Goal: Navigation & Orientation: Find specific page/section

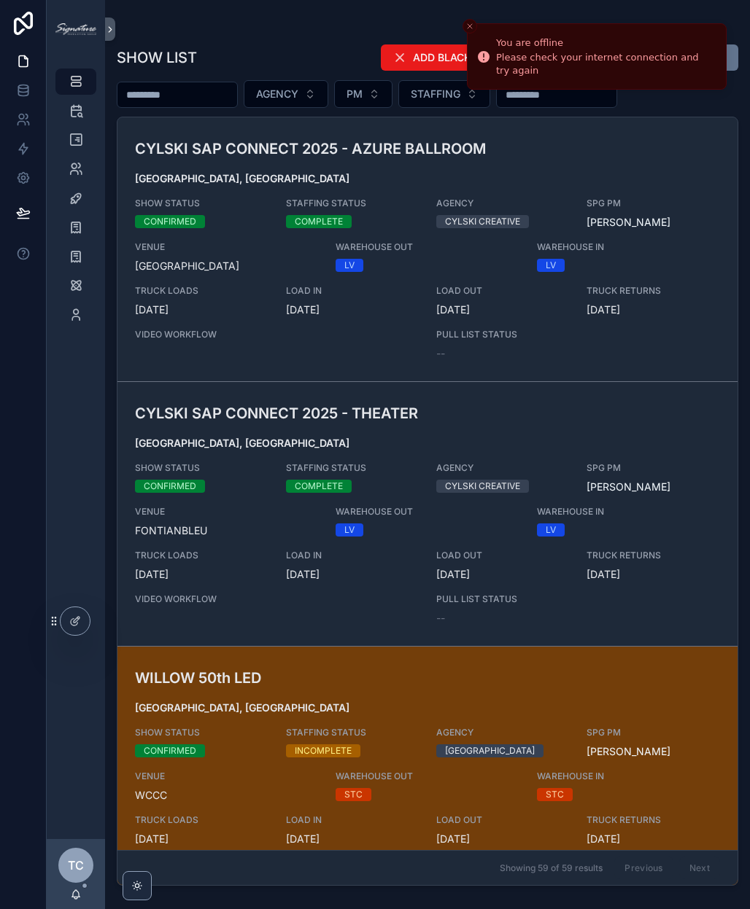
click at [468, 21] on button "Close toast" at bounding box center [469, 26] width 15 height 15
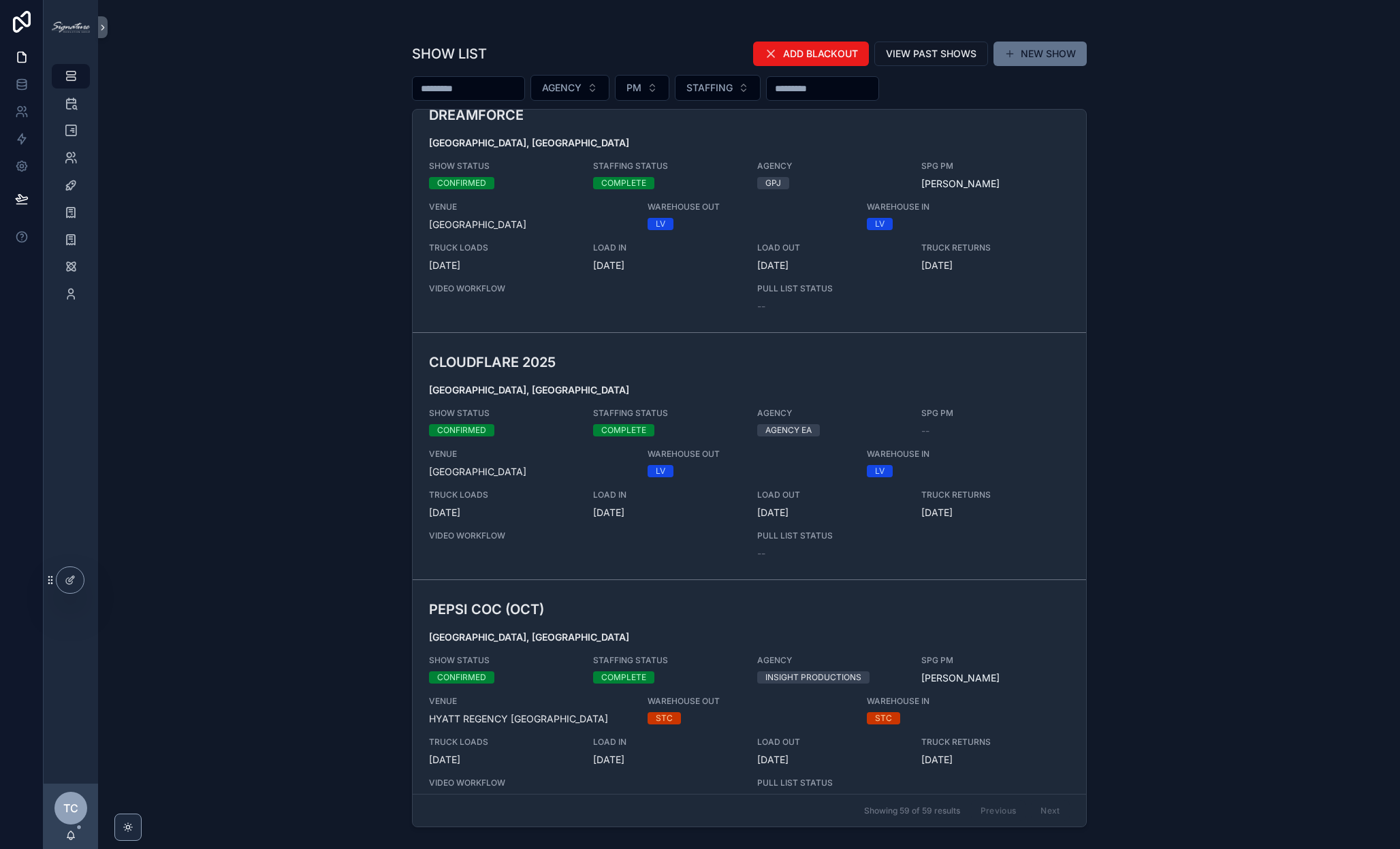
scroll to position [1015, 0]
click at [77, 109] on icon "scrollable content" at bounding box center [71, 104] width 14 height 14
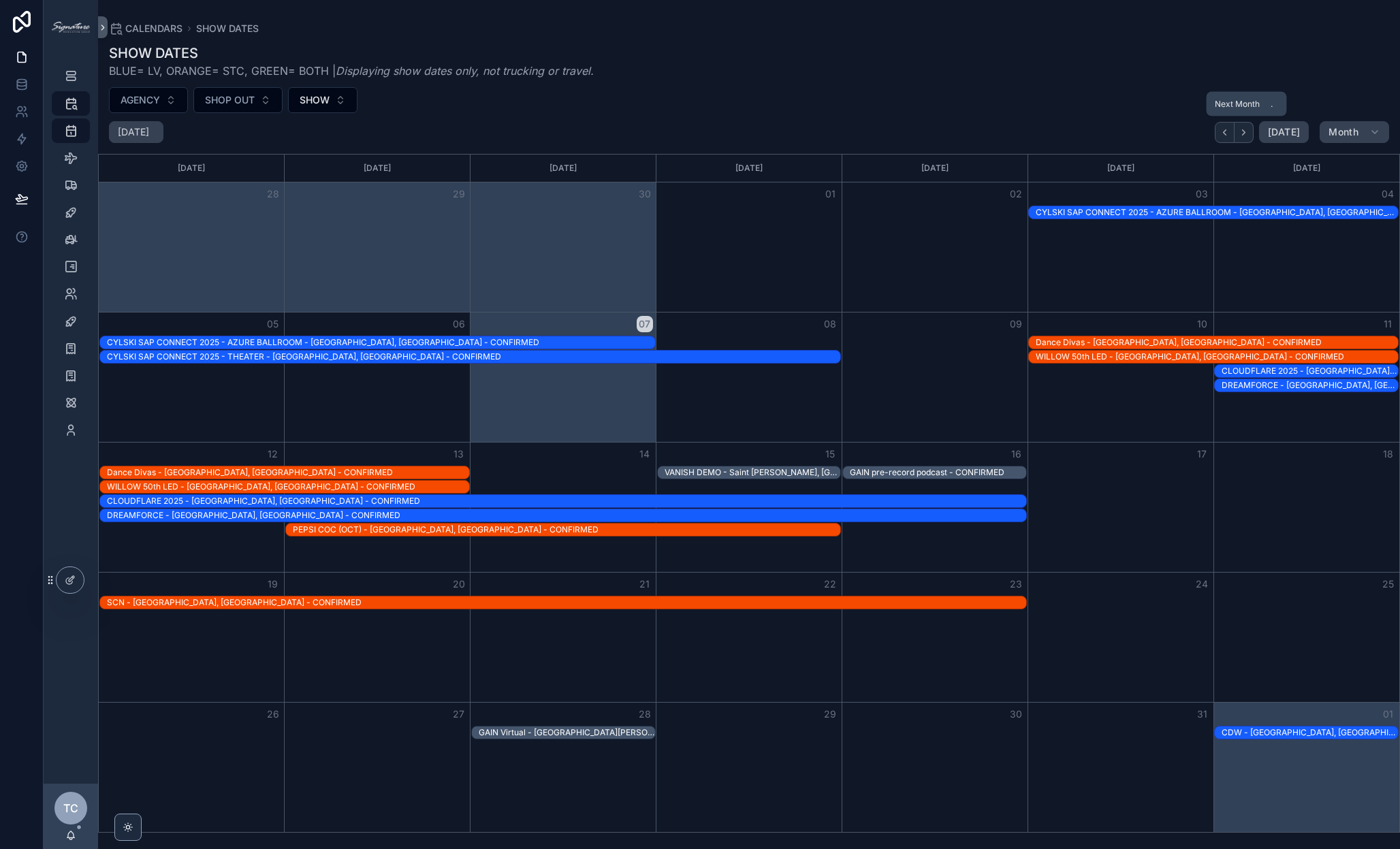
click at [700, 126] on button "Next" at bounding box center [1244, 133] width 19 height 21
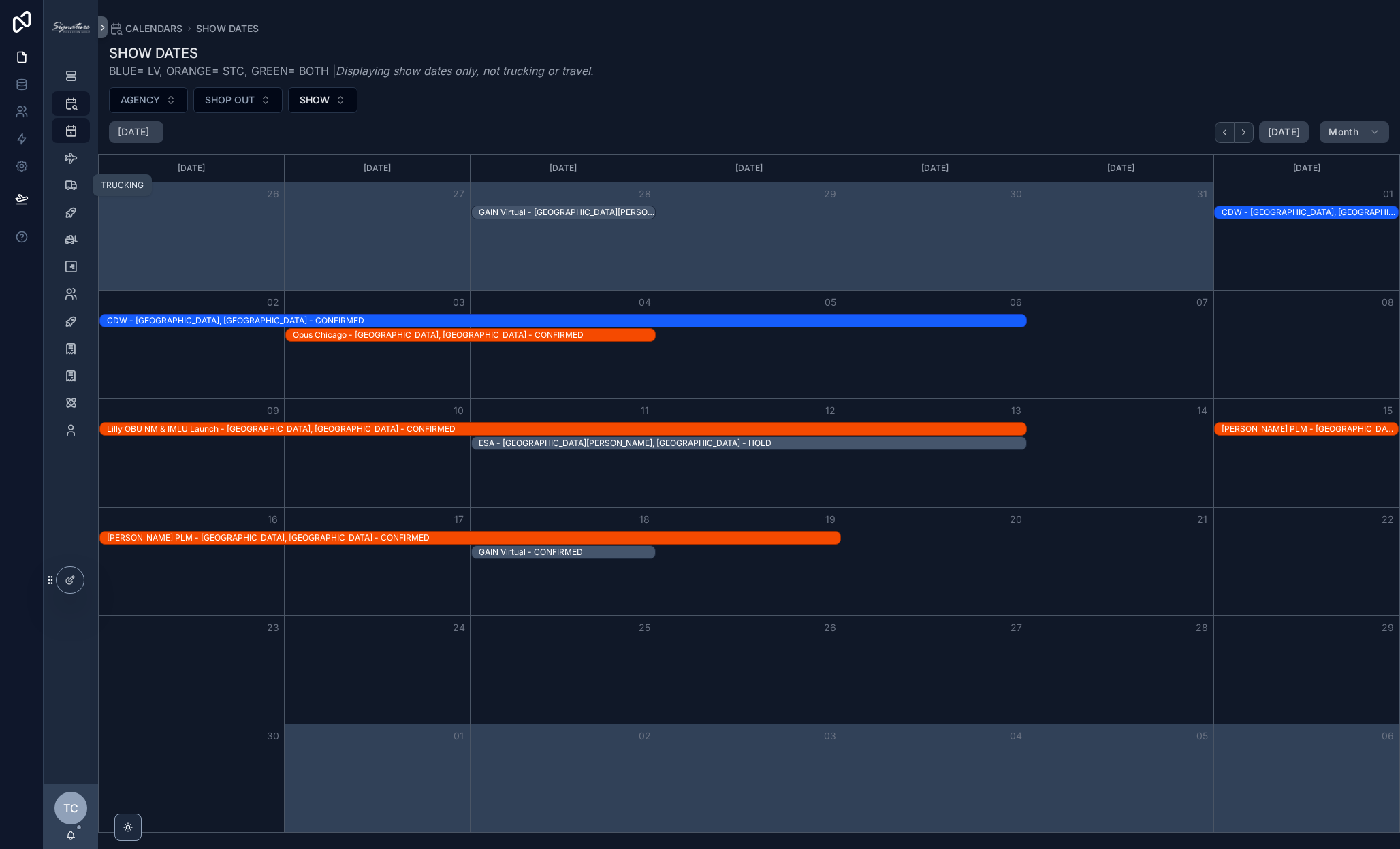
click at [70, 182] on icon "scrollable content" at bounding box center [71, 185] width 14 height 14
